Goal: Task Accomplishment & Management: Complete application form

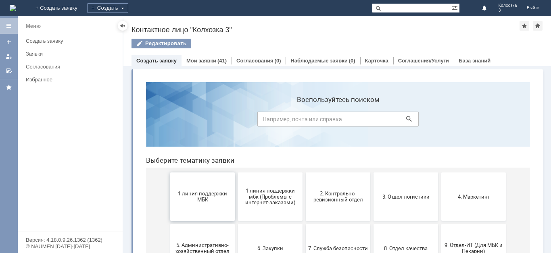
click at [198, 199] on span "1 линия поддержки МБК" at bounding box center [203, 197] width 60 height 12
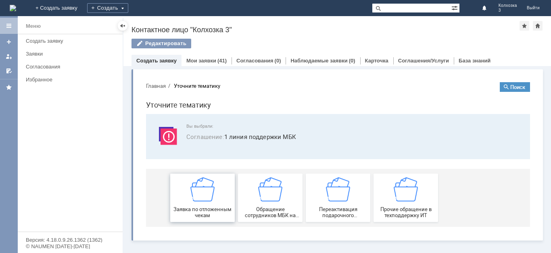
click at [196, 201] on img at bounding box center [202, 190] width 24 height 24
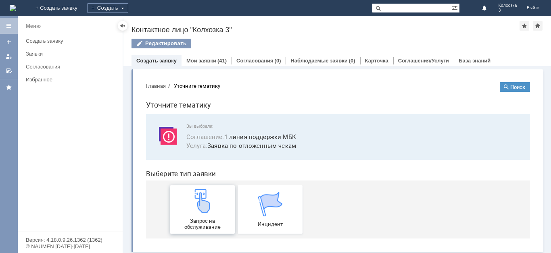
click at [197, 201] on img at bounding box center [202, 201] width 24 height 24
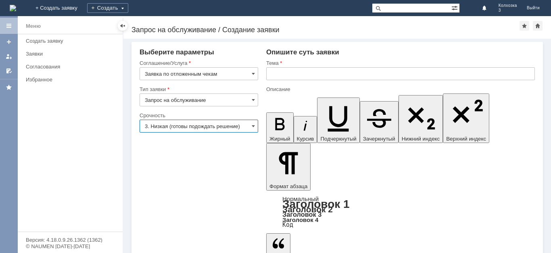
click at [182, 127] on input "3. Низкая (готовы подождать решение)" at bounding box center [199, 126] width 119 height 13
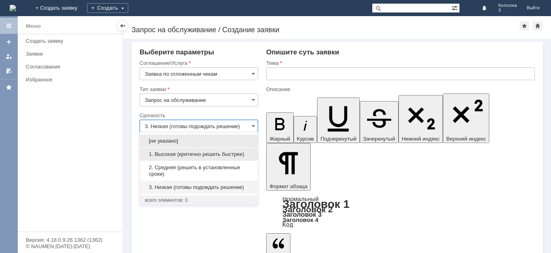
click at [177, 153] on span "1. Высокая (критично решить быстрее)" at bounding box center [199, 154] width 108 height 6
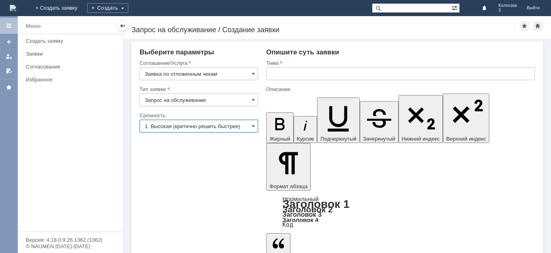
type input "1. Высокая (критично решить быстрее)"
click at [319, 73] on input "text" at bounding box center [400, 73] width 269 height 13
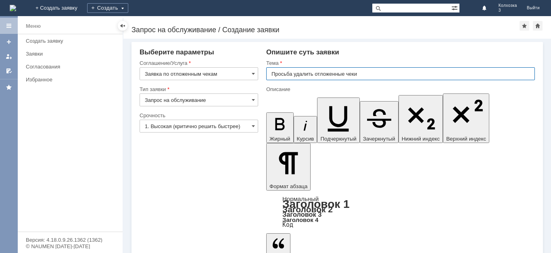
type input "Просьба удалить отложенные чеки"
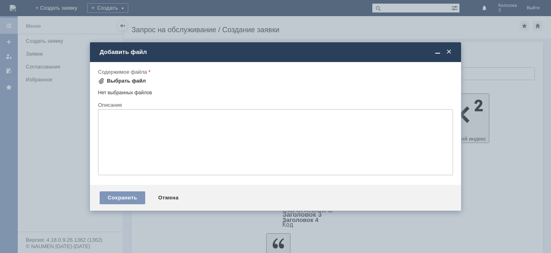
click at [140, 84] on div "Выбрать файл" at bounding box center [122, 81] width 48 height 10
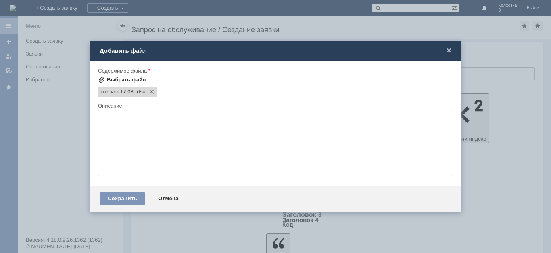
click at [125, 79] on div "Выбрать файл" at bounding box center [126, 80] width 39 height 6
click at [126, 198] on div "Сохранить" at bounding box center [123, 198] width 46 height 13
